Goal: Task Accomplishment & Management: Manage account settings

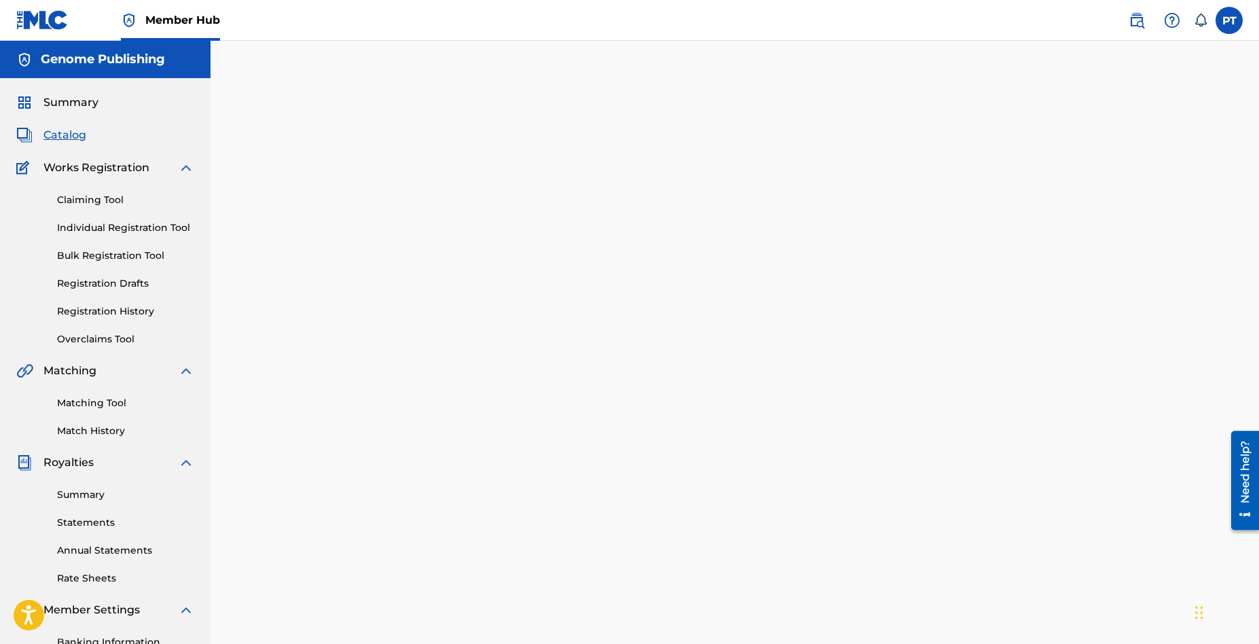
click at [54, 136] on span "Catalog" at bounding box center [64, 135] width 43 height 16
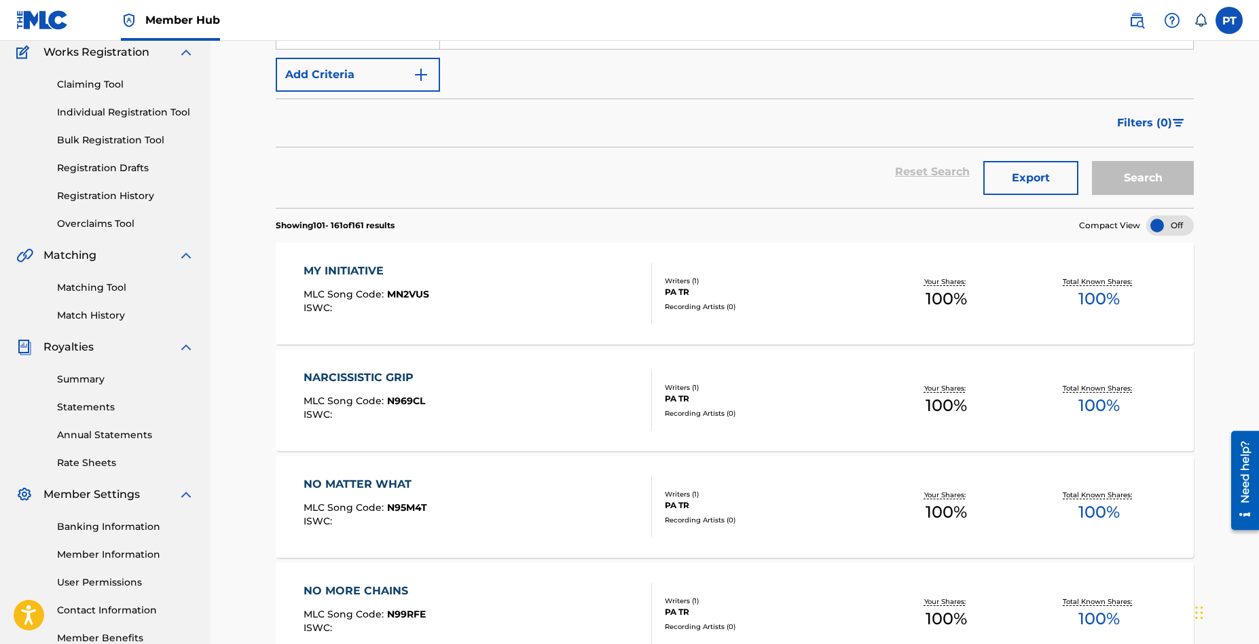
scroll to position [346, 0]
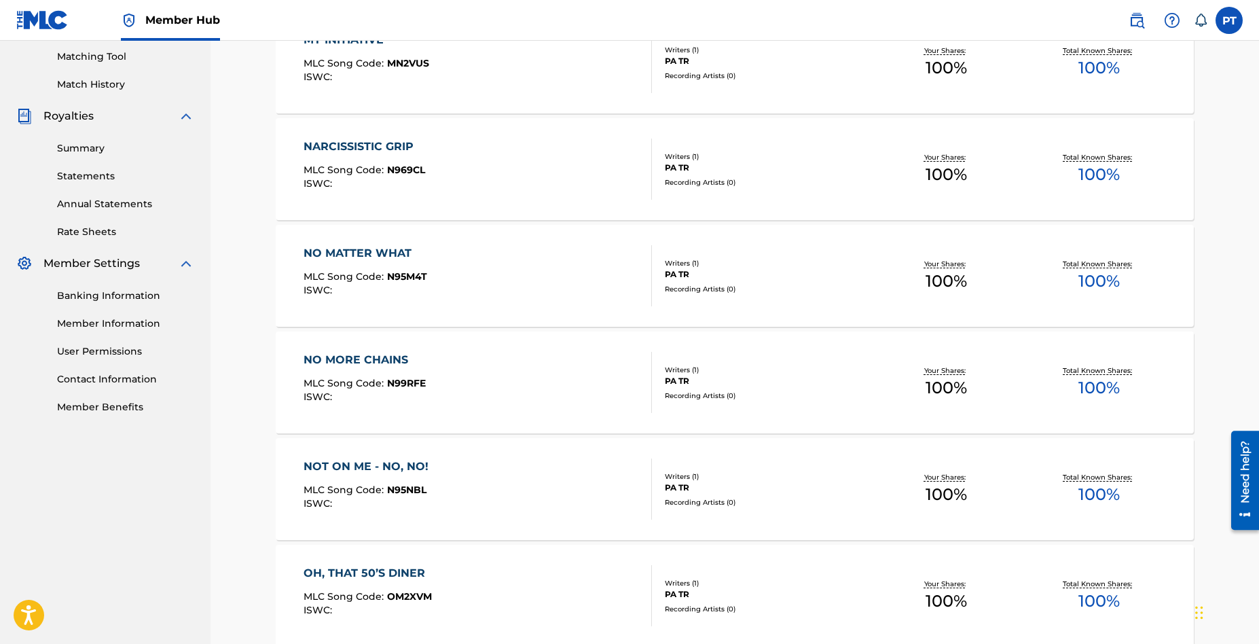
click at [490, 473] on div "NOT ON ME - NO, NO! MLC Song Code : N95NBL ISWC :" at bounding box center [477, 488] width 349 height 61
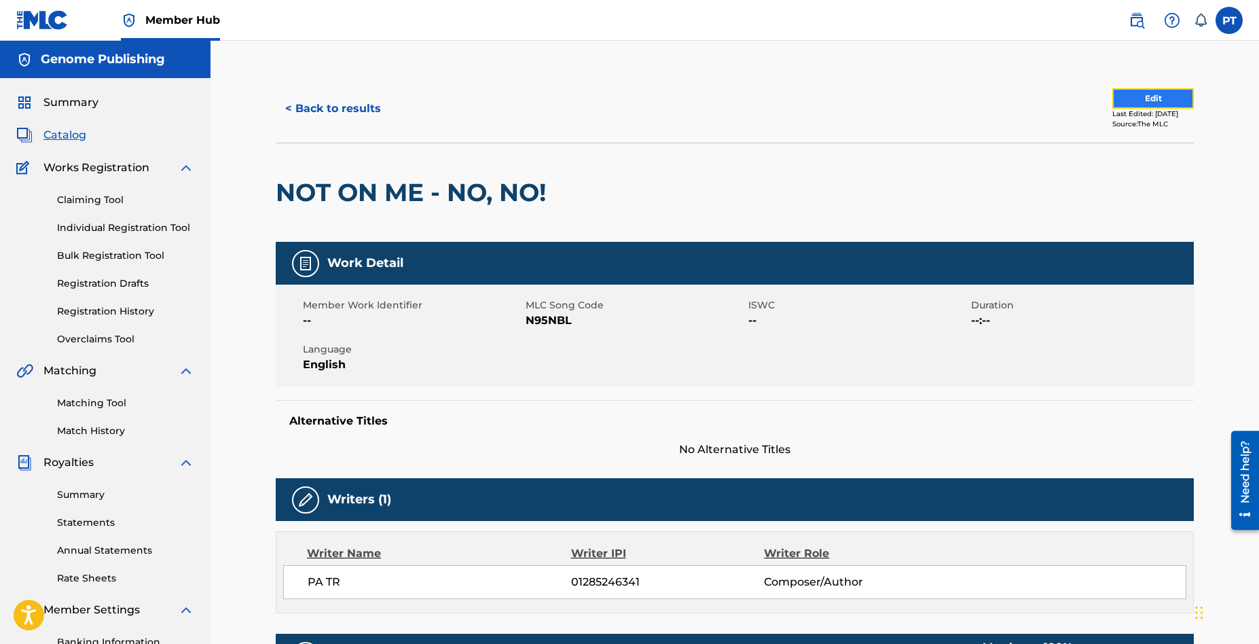
click at [1161, 99] on button "Edit" at bounding box center [1152, 98] width 81 height 20
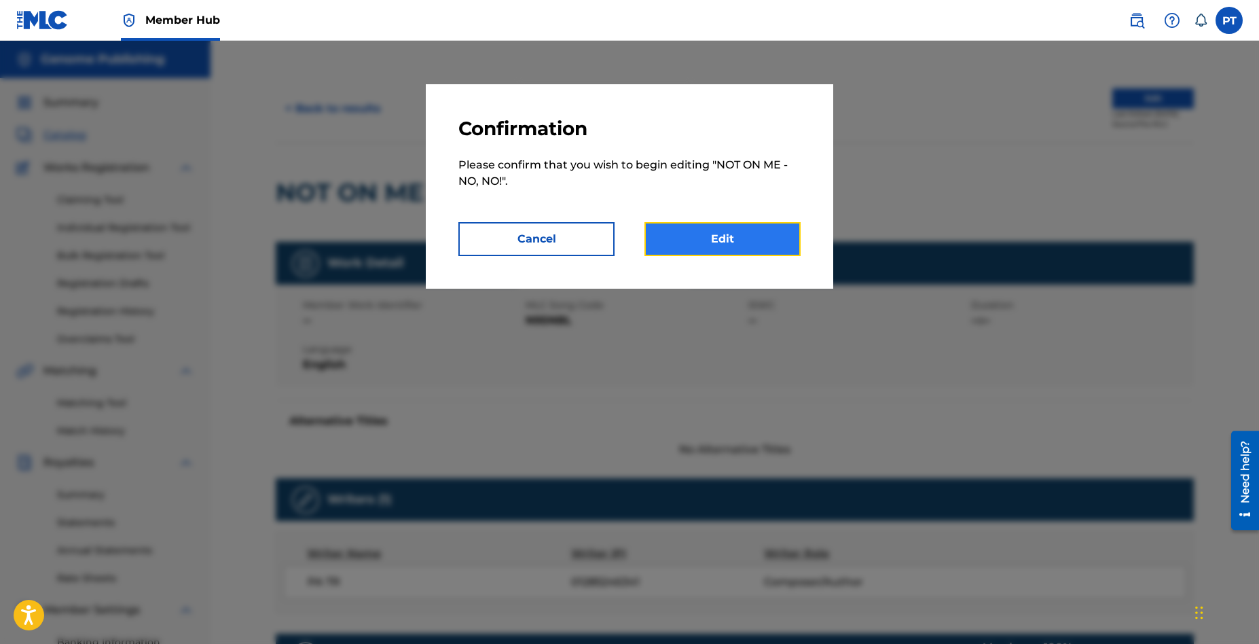
click at [703, 242] on link "Edit" at bounding box center [722, 239] width 156 height 34
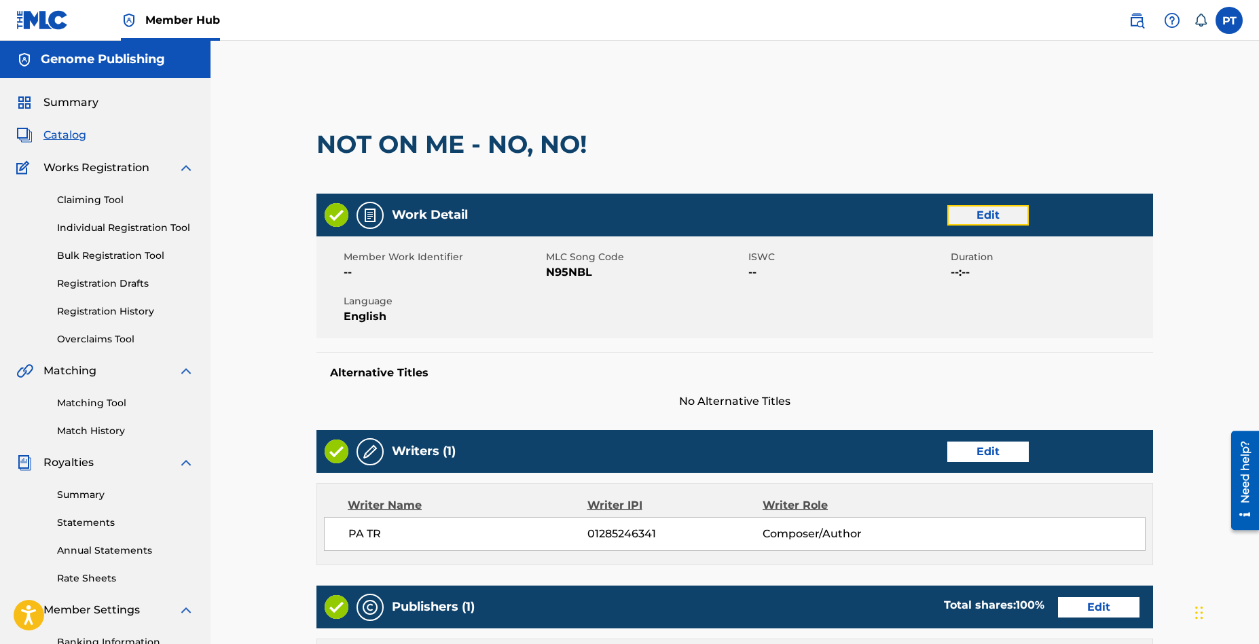
click at [992, 214] on link "Edit" at bounding box center [987, 215] width 81 height 20
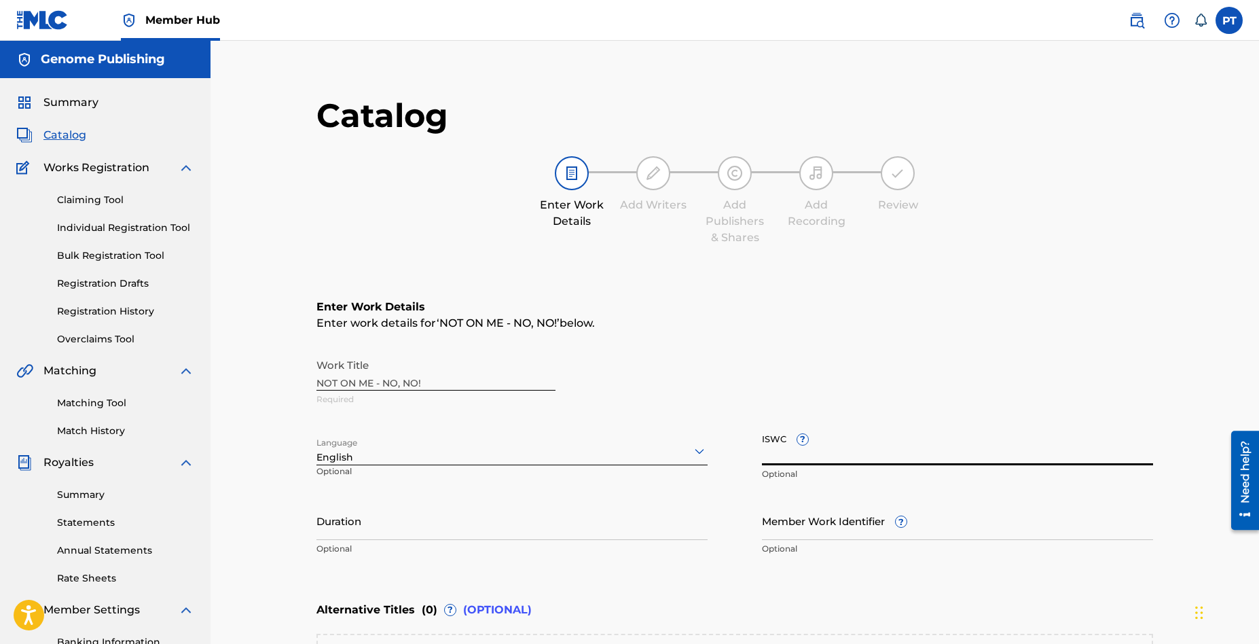
click at [949, 462] on input "ISWC ?" at bounding box center [957, 445] width 391 height 39
paste input "T-334.812.571-9"
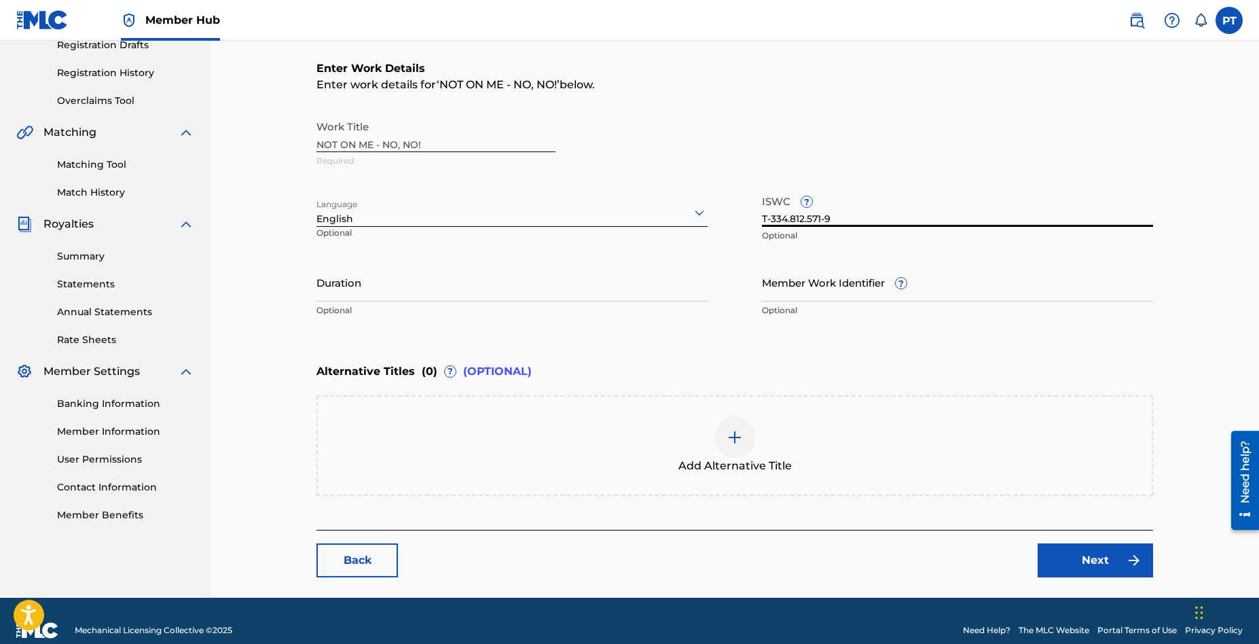
scroll to position [257, 0]
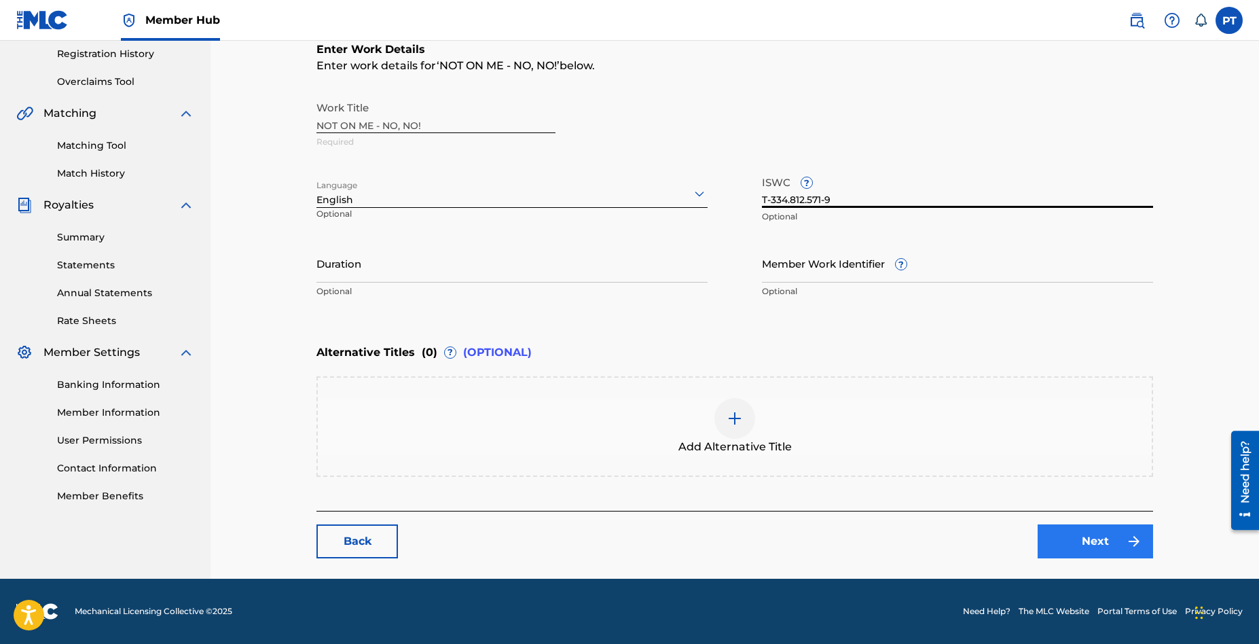
type input "T-334.812.571-9"
click at [1085, 538] on link "Next" at bounding box center [1094, 541] width 115 height 34
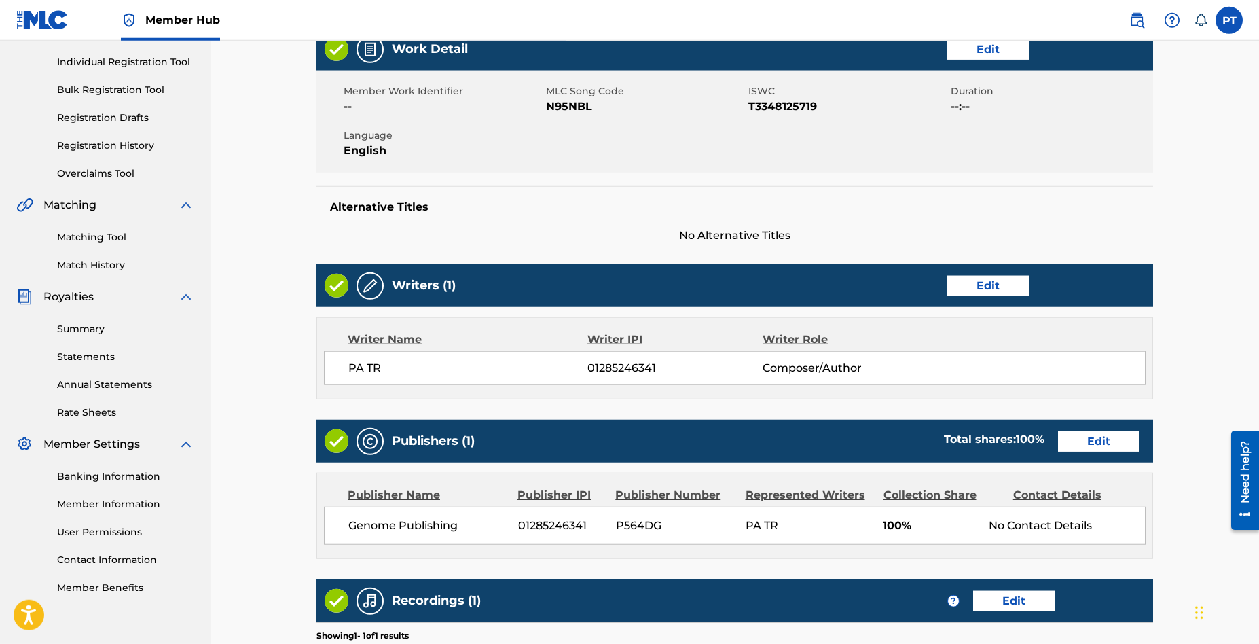
scroll to position [386, 0]
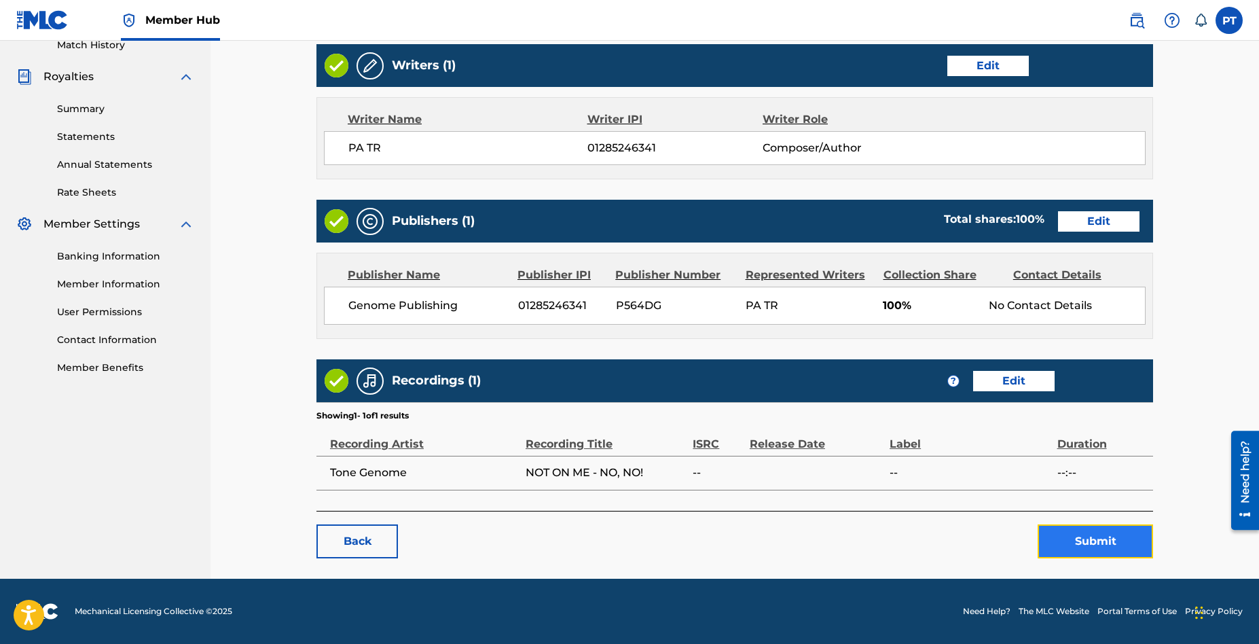
click at [1087, 546] on button "Submit" at bounding box center [1094, 541] width 115 height 34
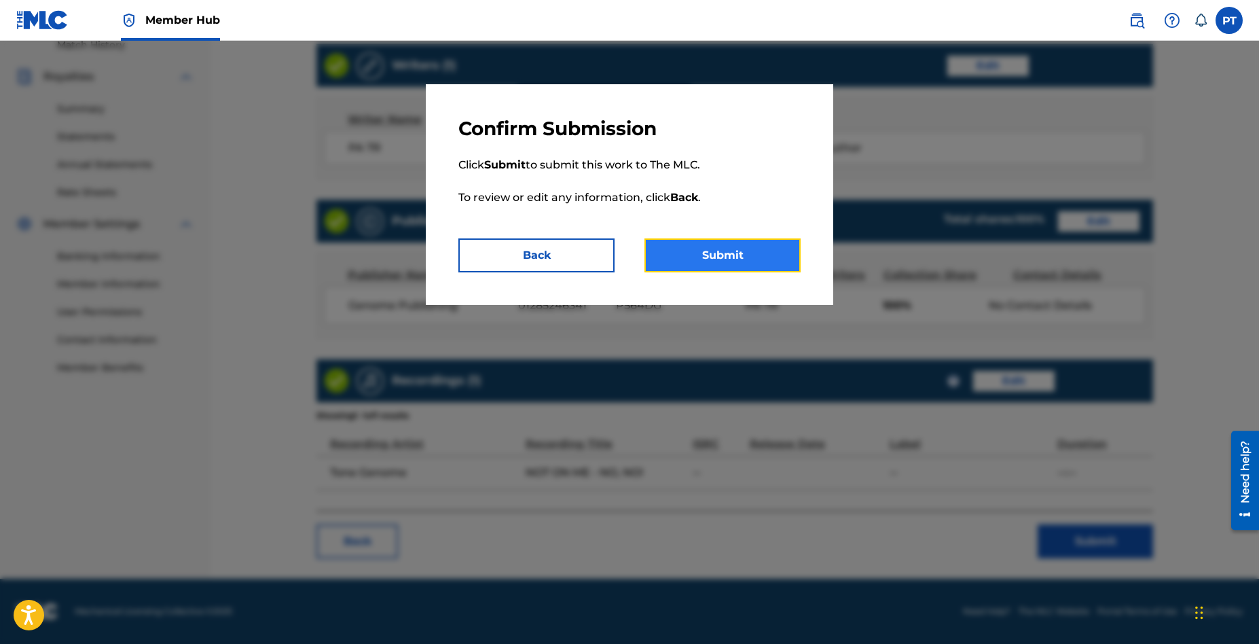
click at [726, 257] on button "Submit" at bounding box center [722, 255] width 156 height 34
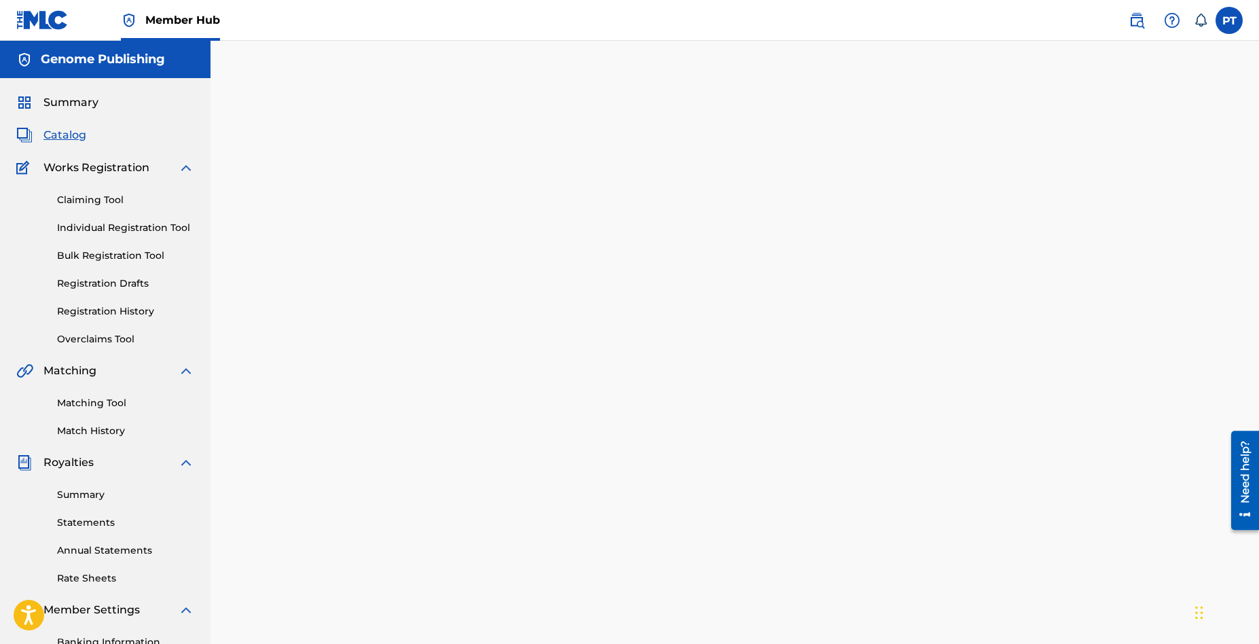
click at [68, 136] on span "Catalog" at bounding box center [64, 135] width 43 height 16
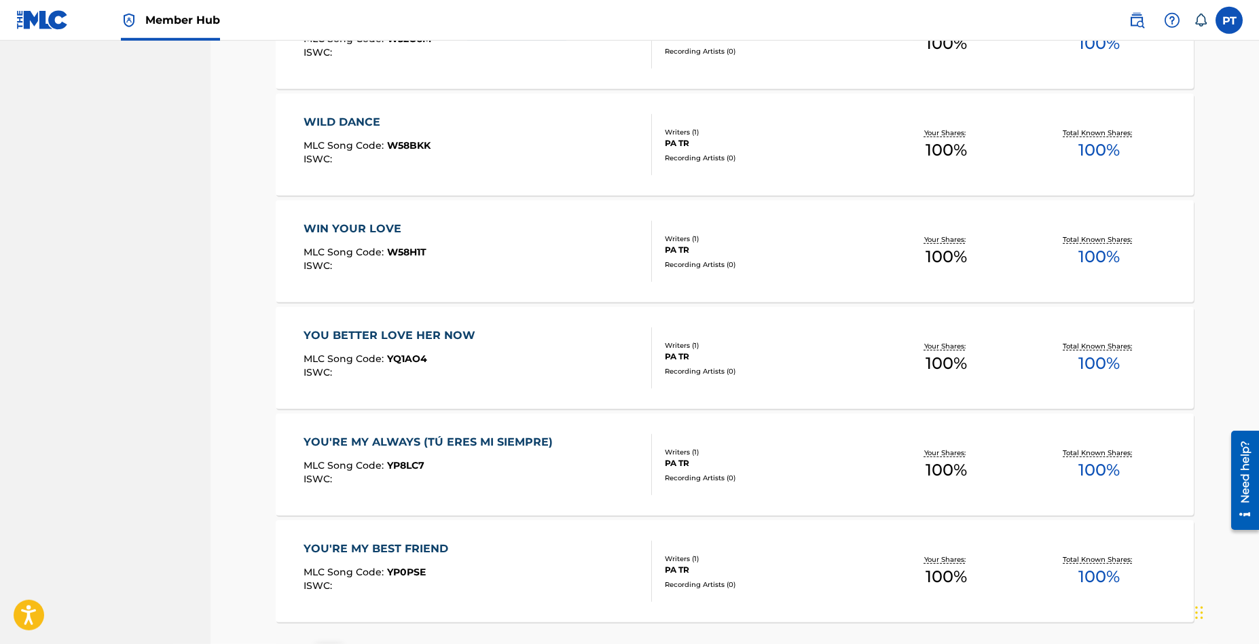
scroll to position [6347, 0]
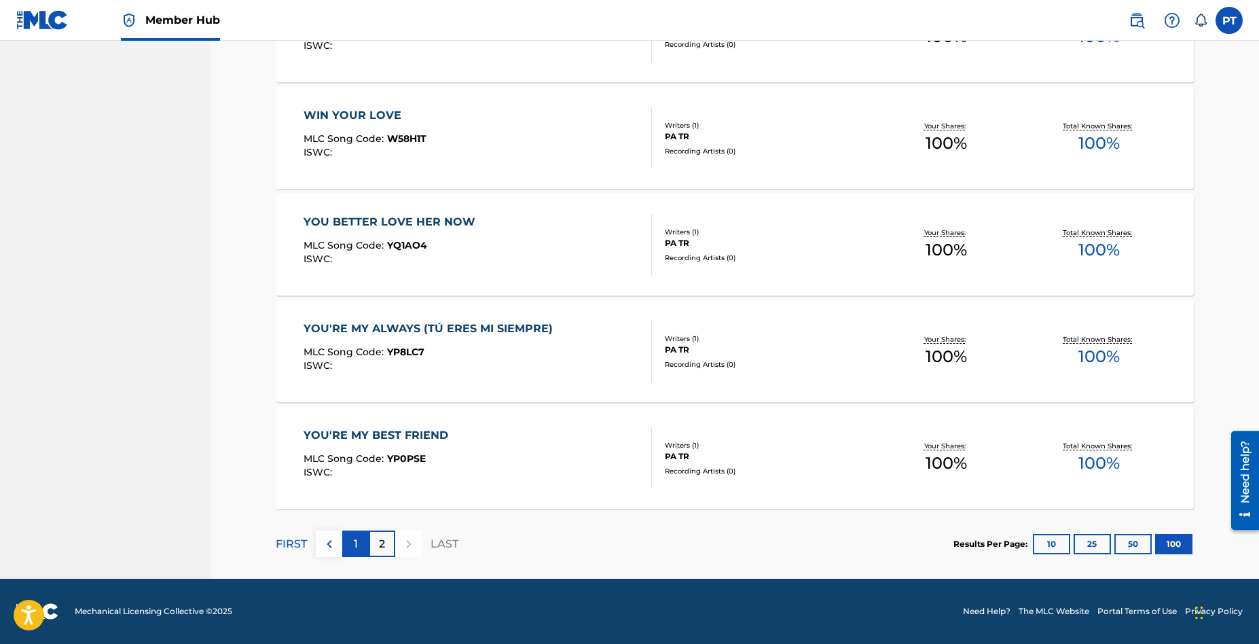
click at [353, 542] on div "1" at bounding box center [355, 543] width 26 height 26
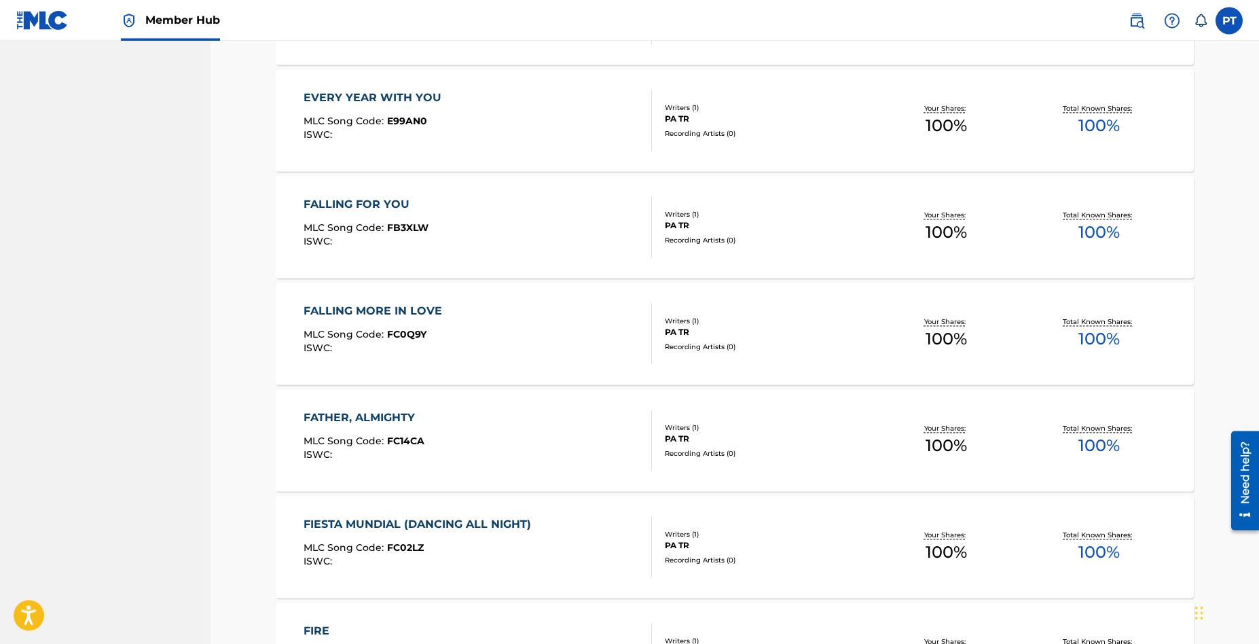
scroll to position [4353, 0]
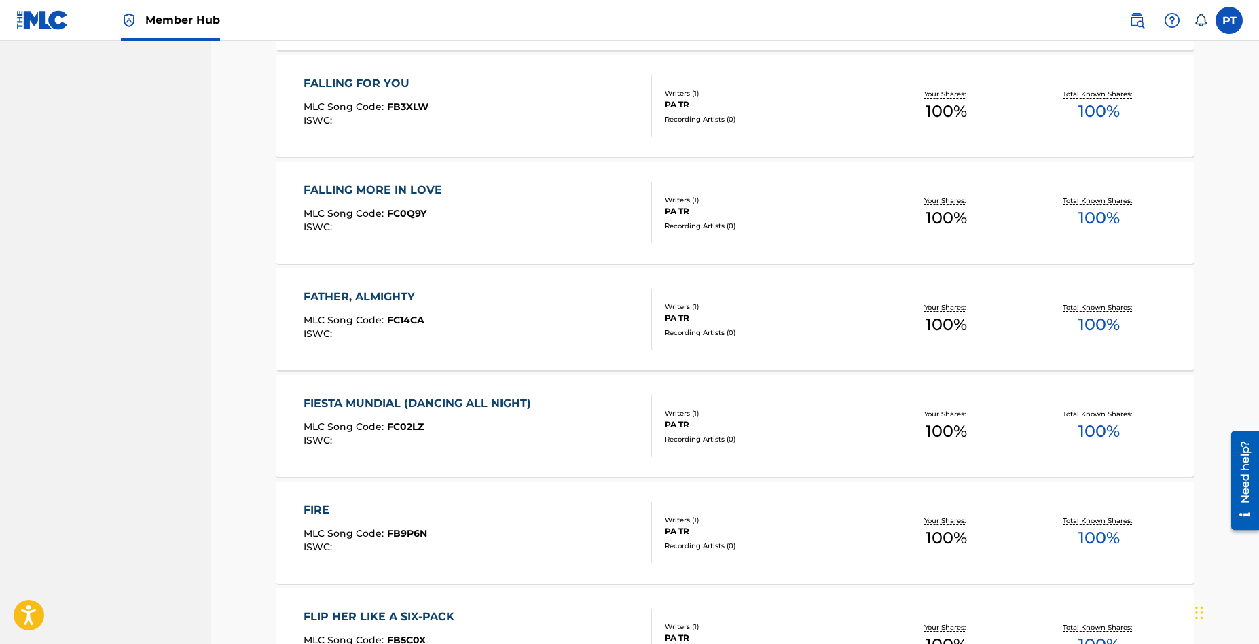
click at [504, 206] on div "FALLING MORE IN LOVE MLC Song Code : FC0Q9Y ISWC :" at bounding box center [477, 212] width 349 height 61
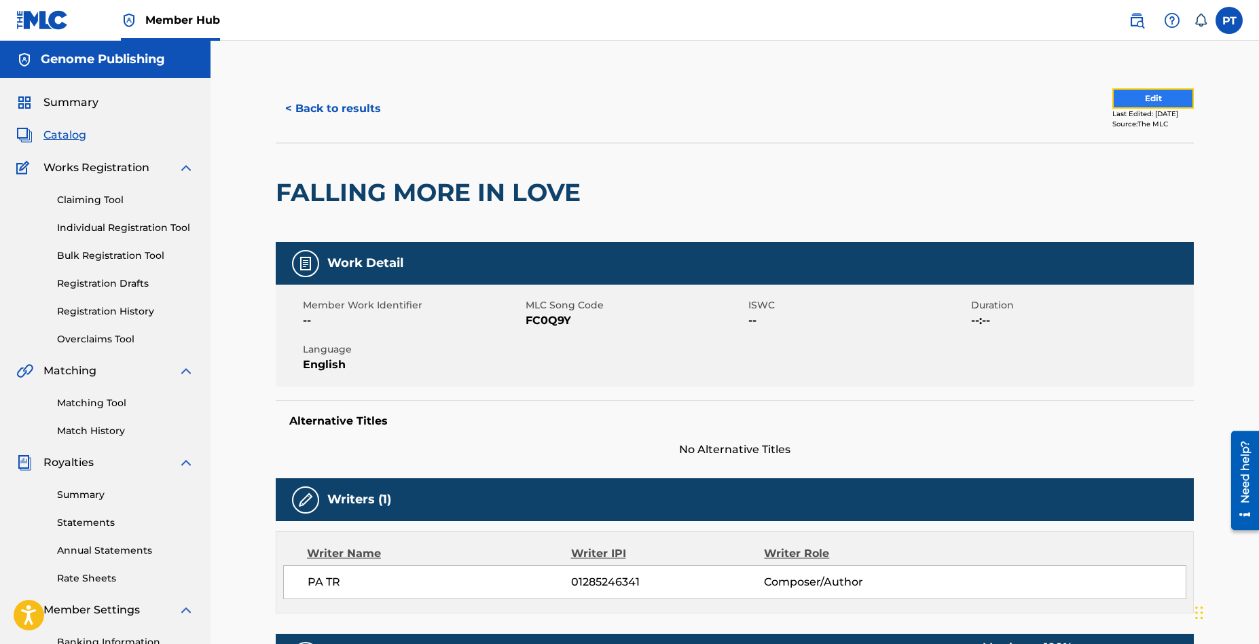
click at [1154, 98] on button "Edit" at bounding box center [1152, 98] width 81 height 20
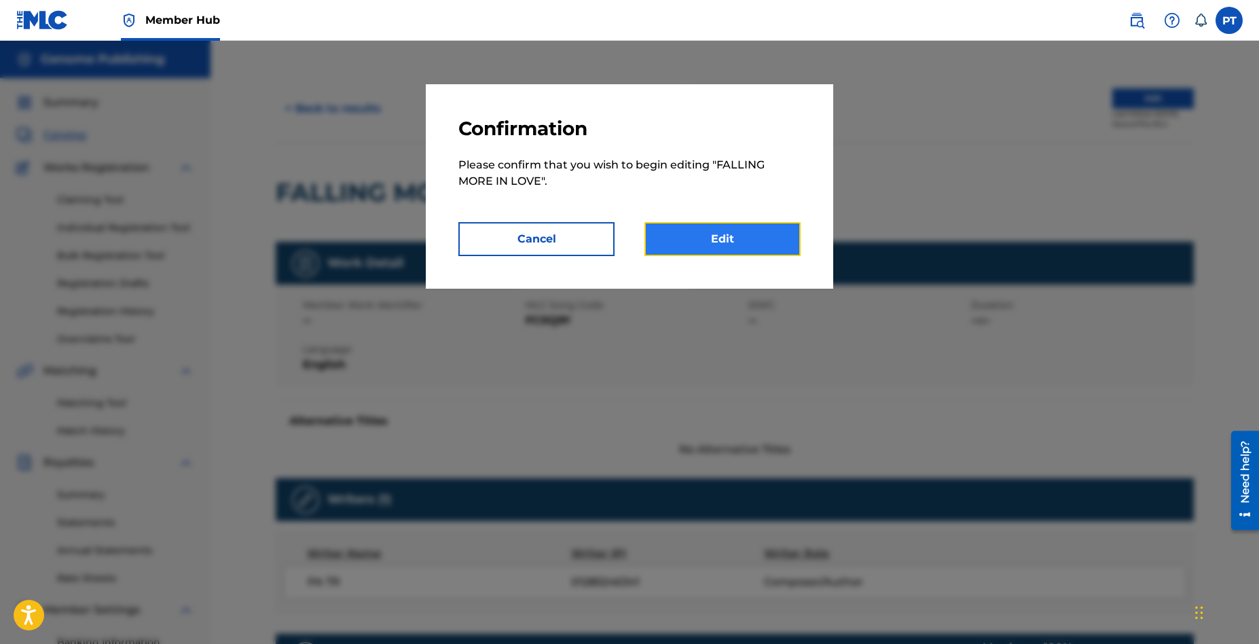
click at [733, 242] on link "Edit" at bounding box center [722, 239] width 156 height 34
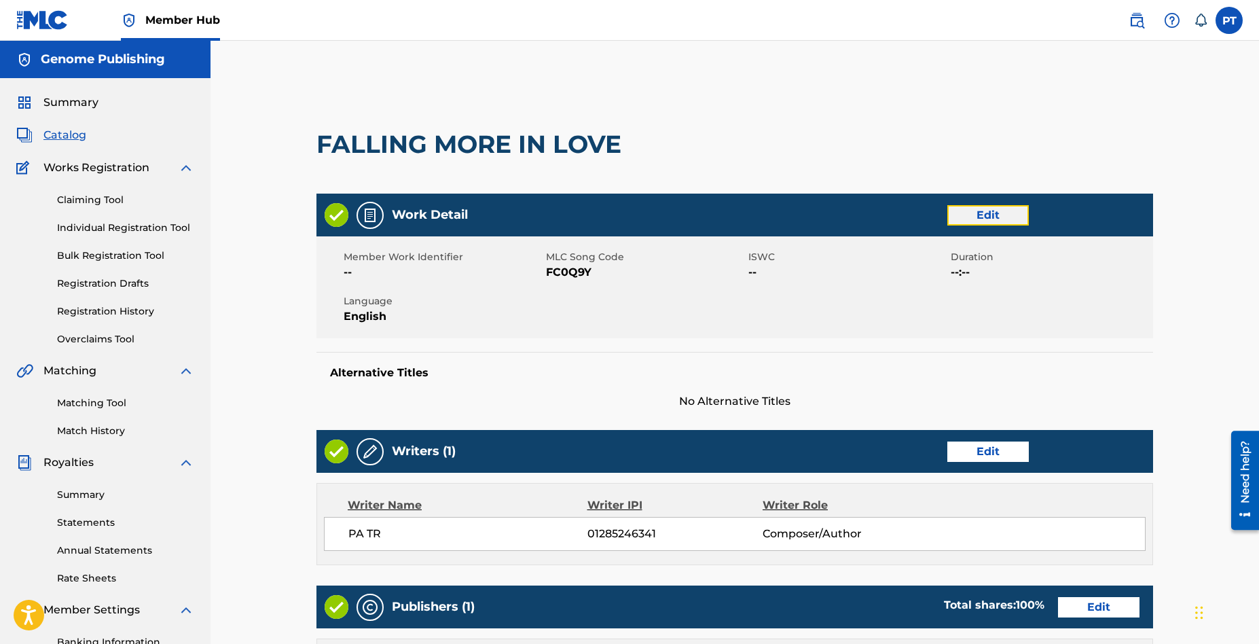
click at [984, 219] on link "Edit" at bounding box center [987, 215] width 81 height 20
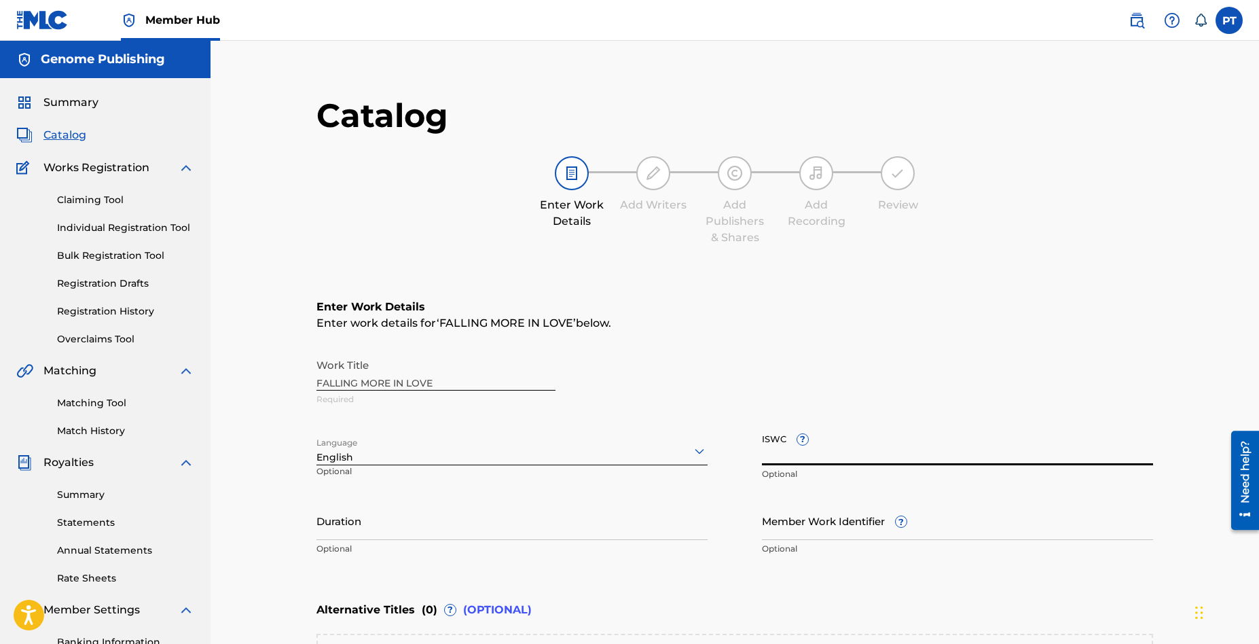
paste input "T-334.822.832-6"
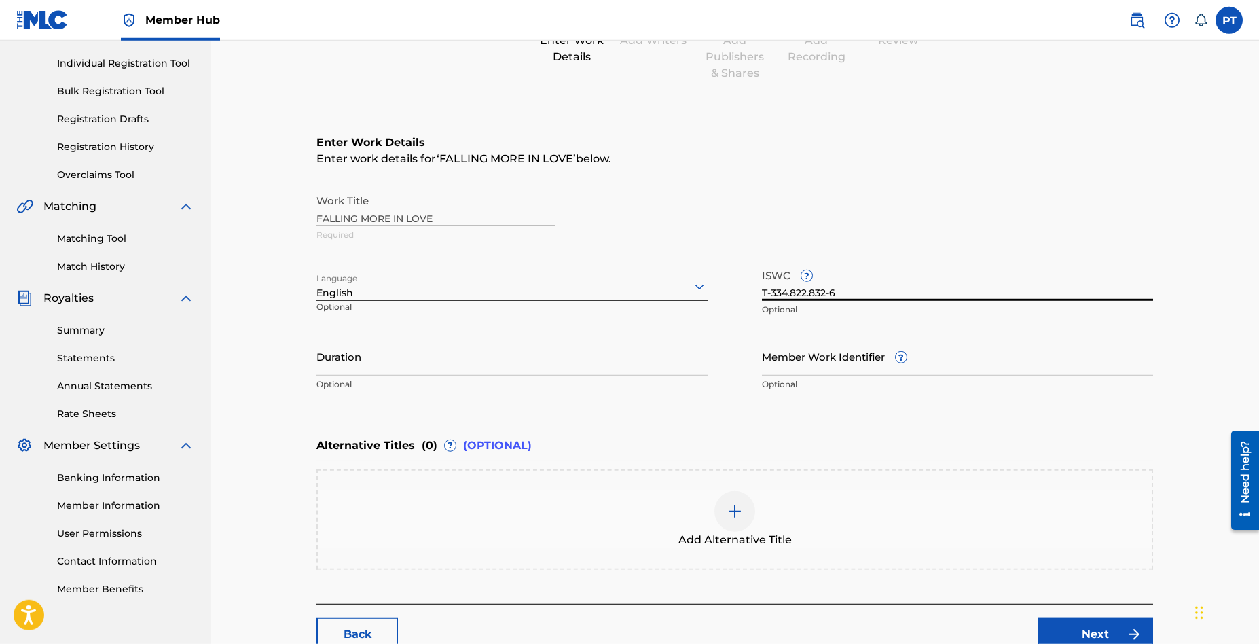
scroll to position [257, 0]
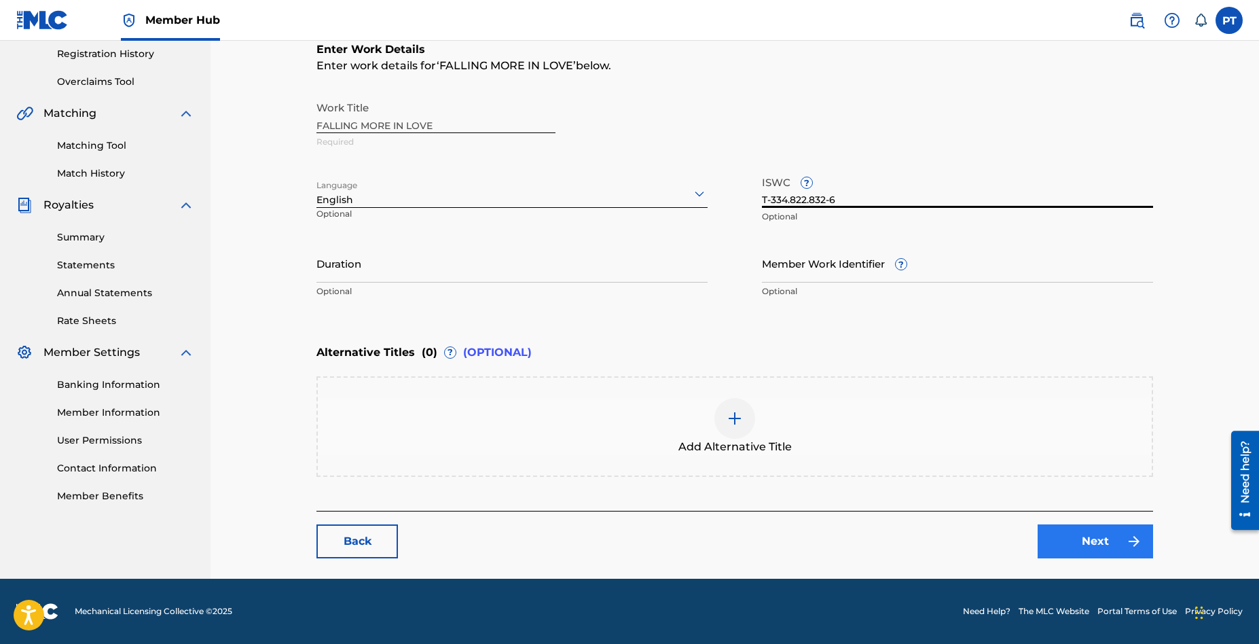
type input "T-334.822.832-6"
click at [1098, 534] on link "Next" at bounding box center [1094, 541] width 115 height 34
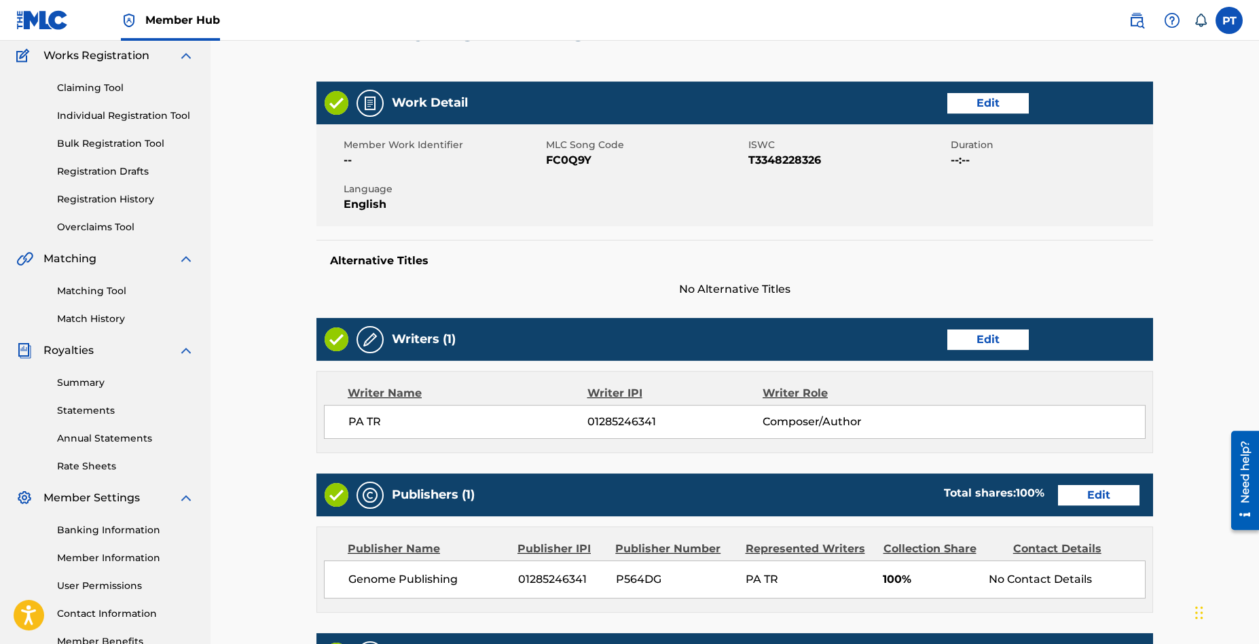
scroll to position [346, 0]
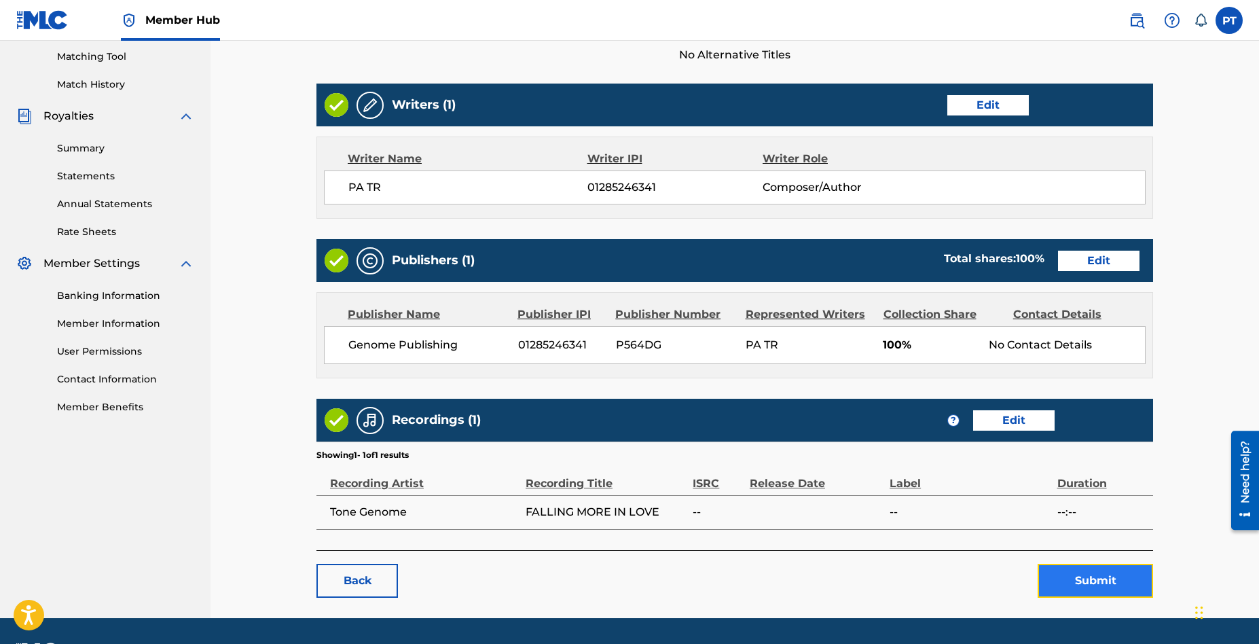
click at [1096, 585] on button "Submit" at bounding box center [1094, 581] width 115 height 34
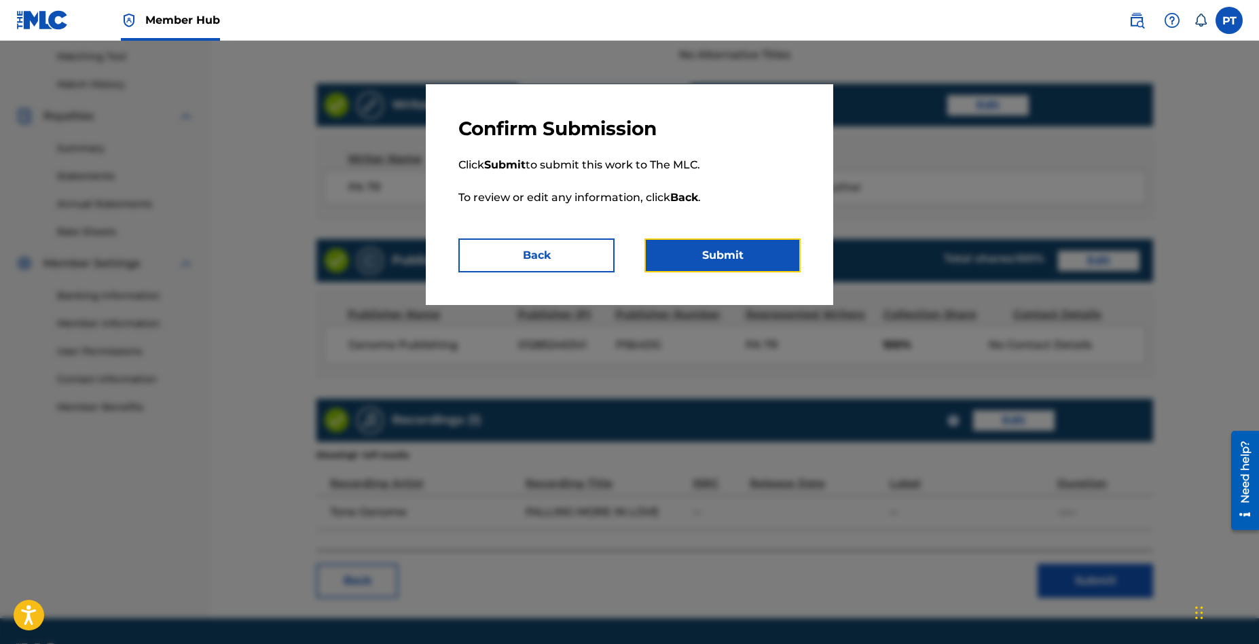
drag, startPoint x: 709, startPoint y: 258, endPoint x: 701, endPoint y: 258, distance: 8.8
click at [710, 258] on button "Submit" at bounding box center [722, 255] width 156 height 34
